Goal: Check status

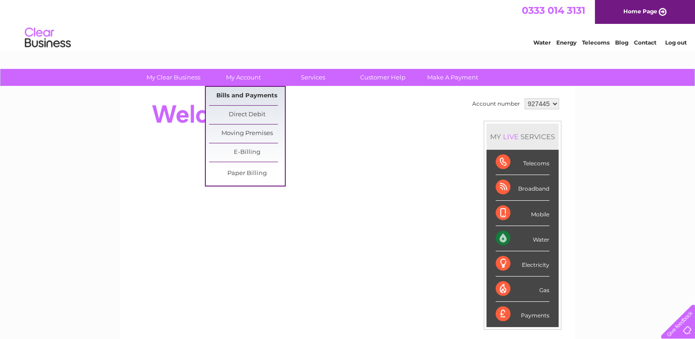
click at [253, 97] on link "Bills and Payments" at bounding box center [247, 96] width 76 height 18
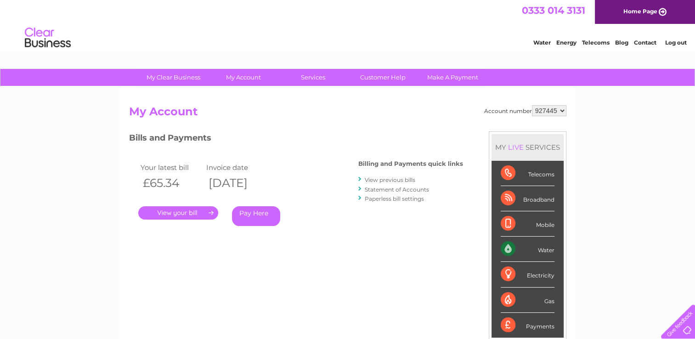
click at [200, 213] on link "." at bounding box center [178, 212] width 80 height 13
